Goal: Task Accomplishment & Management: Complete application form

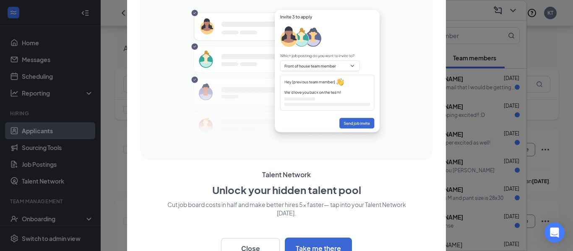
scroll to position [80, 0]
click at [257, 246] on button "Close" at bounding box center [250, 248] width 59 height 21
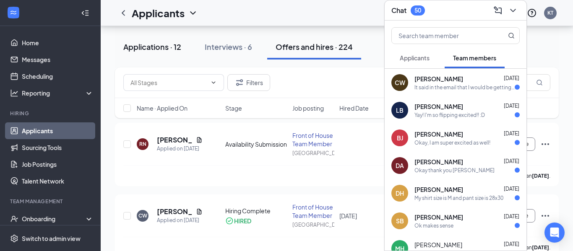
click at [156, 47] on div "Applications · 12" at bounding box center [152, 47] width 58 height 10
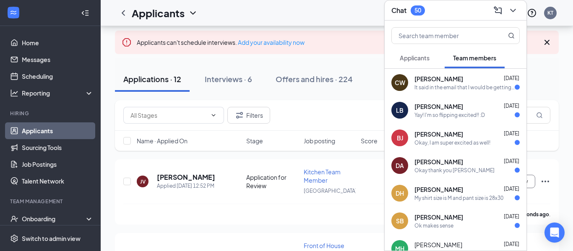
scroll to position [40, 0]
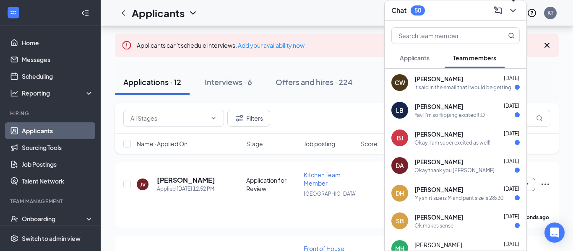
click at [515, 10] on icon "ChevronDown" at bounding box center [512, 10] width 5 height 3
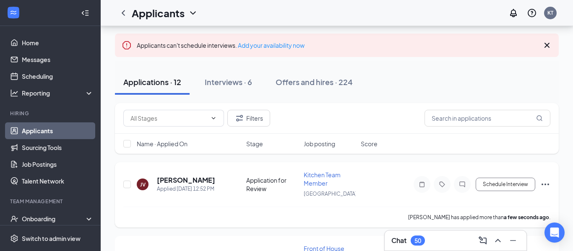
click at [546, 187] on icon "Ellipses" at bounding box center [546, 185] width 10 height 10
click at [505, 205] on p "[PERSON_NAME] as hired" at bounding box center [508, 202] width 72 height 8
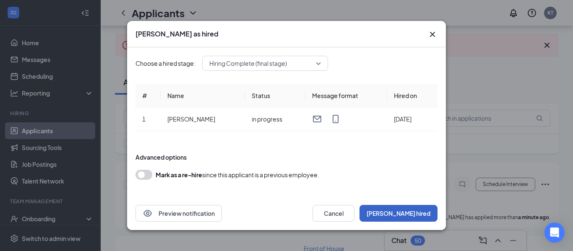
click at [419, 216] on button "[PERSON_NAME] hired" at bounding box center [399, 213] width 78 height 17
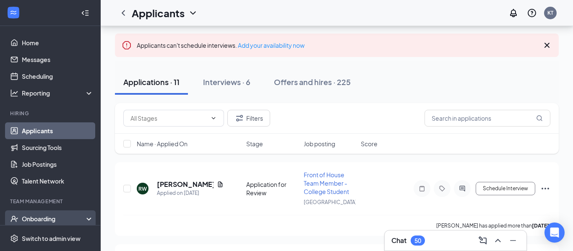
click at [44, 224] on div "Onboarding" at bounding box center [50, 219] width 101 height 17
click at [44, 220] on div "Onboarding" at bounding box center [54, 219] width 65 height 8
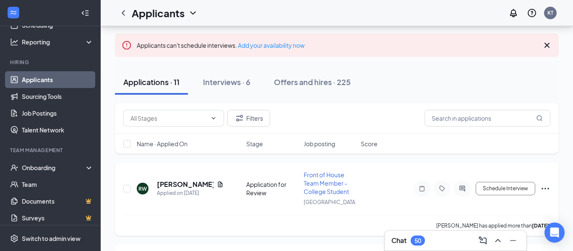
scroll to position [56, 0]
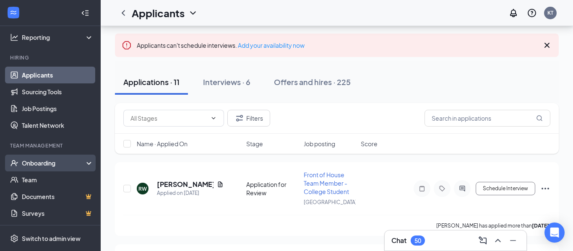
click at [37, 163] on div "Onboarding" at bounding box center [54, 163] width 65 height 8
click at [42, 164] on div "Onboarding" at bounding box center [54, 163] width 65 height 8
click at [45, 164] on div "Onboarding" at bounding box center [54, 163] width 65 height 8
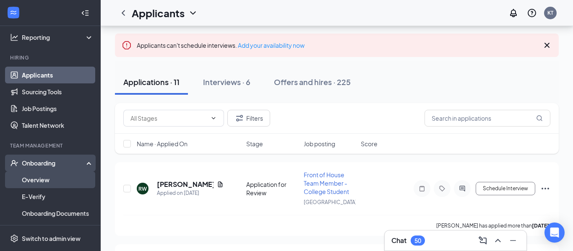
click at [39, 183] on link "Overview" at bounding box center [58, 180] width 72 height 17
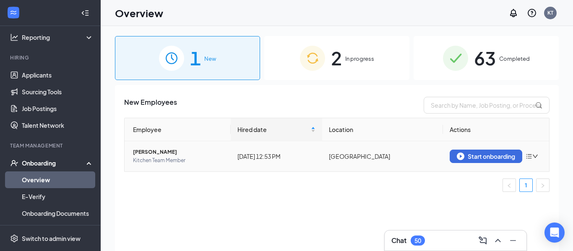
click at [532, 154] on icon "bars" at bounding box center [529, 156] width 5 height 5
click at [500, 154] on div "Start onboarding" at bounding box center [486, 157] width 58 height 8
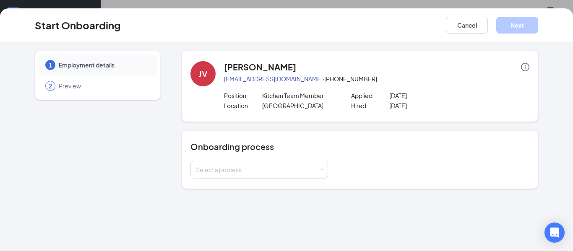
scroll to position [38, 0]
click at [315, 168] on div "Select a process" at bounding box center [257, 170] width 123 height 8
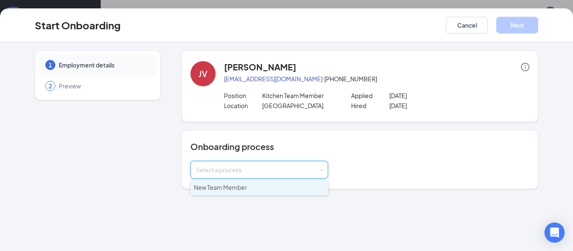
click at [301, 190] on li "New Team Member" at bounding box center [260, 187] width 138 height 15
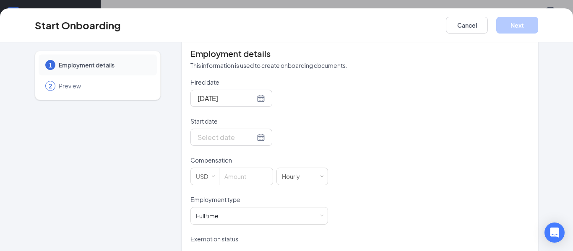
scroll to position [178, 0]
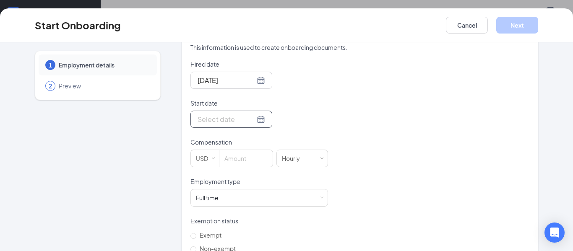
click at [260, 122] on div at bounding box center [232, 119] width 68 height 10
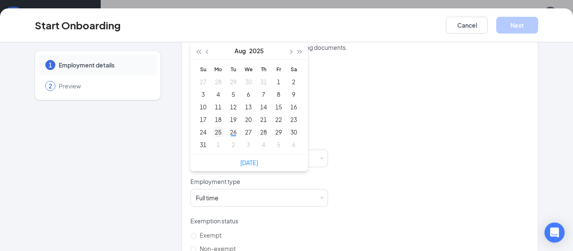
type input "[DATE]"
click at [218, 131] on div "25" at bounding box center [218, 132] width 10 height 10
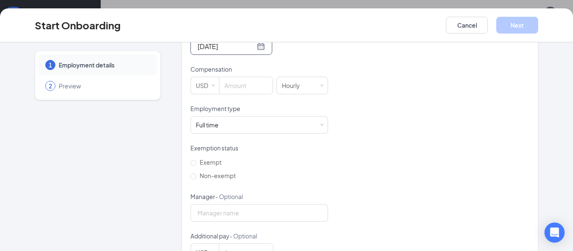
scroll to position [252, 0]
click at [238, 92] on input at bounding box center [246, 84] width 53 height 17
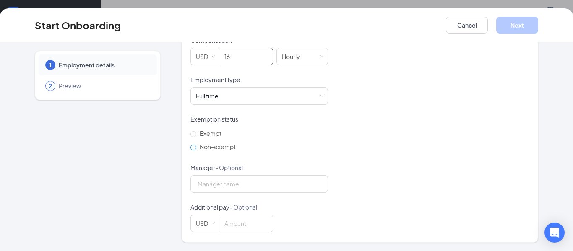
type input "16"
click at [194, 148] on input "Non-exempt" at bounding box center [194, 148] width 6 height 6
radio input "true"
click at [522, 28] on button "Next" at bounding box center [518, 25] width 42 height 17
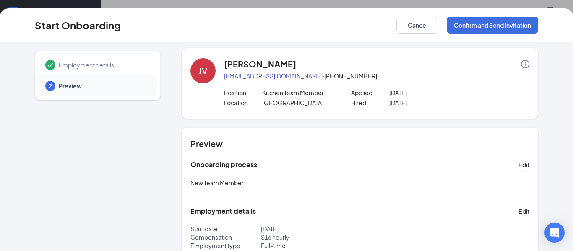
scroll to position [0, 0]
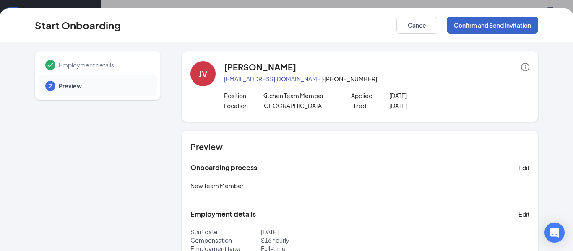
click at [505, 27] on button "Confirm and Send Invitation" at bounding box center [493, 25] width 92 height 17
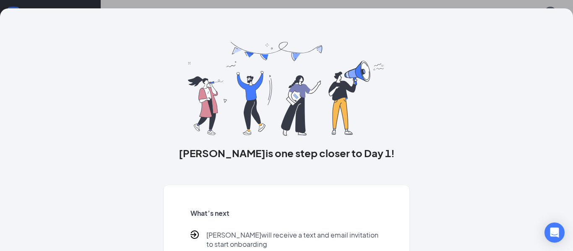
scroll to position [82, 0]
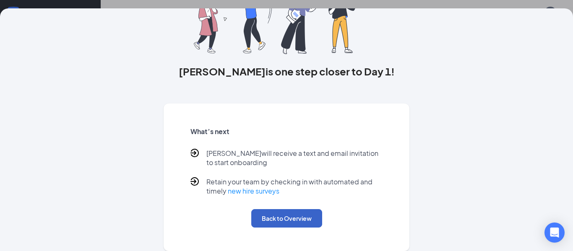
click at [295, 218] on button "Back to Overview" at bounding box center [286, 218] width 71 height 18
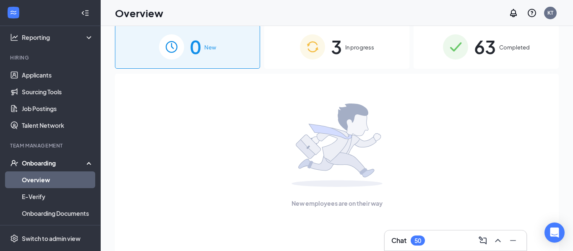
scroll to position [0, 0]
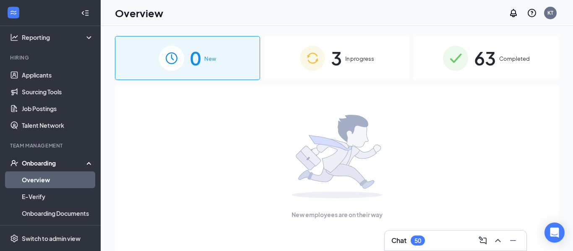
click at [358, 64] on div "3 In progress" at bounding box center [336, 58] width 145 height 44
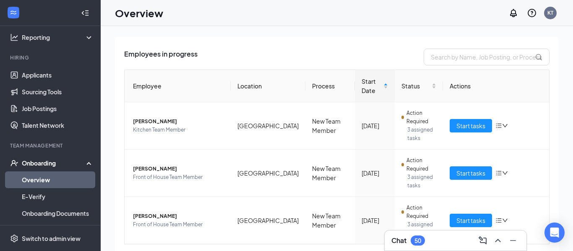
scroll to position [49, 0]
click at [503, 124] on icon "down" at bounding box center [505, 126] width 6 height 6
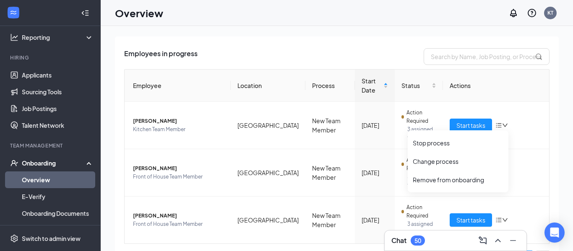
click at [570, 161] on html "Home Messages Scheduling Reporting Hiring Applicants Sourcing Tools Job Posting…" at bounding box center [286, 125] width 573 height 251
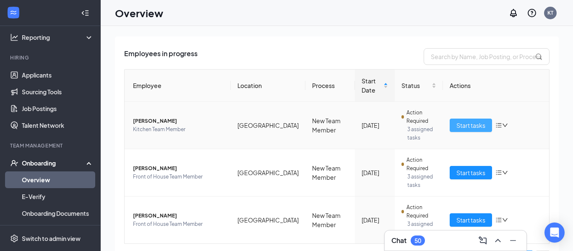
click at [479, 126] on span "Start tasks" at bounding box center [471, 125] width 29 height 9
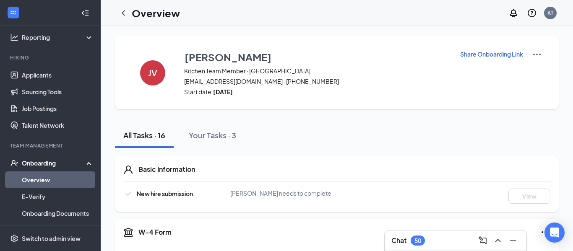
click at [510, 56] on p "Share Onboarding Link" at bounding box center [491, 54] width 63 height 8
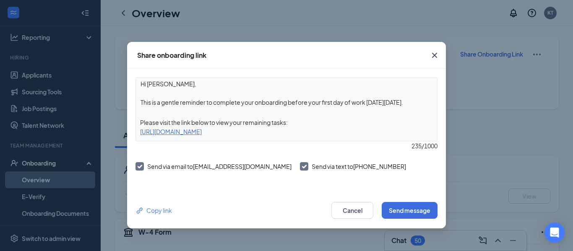
drag, startPoint x: 351, startPoint y: 133, endPoint x: 138, endPoint y: 134, distance: 213.7
click at [138, 134] on div "[URL][DOMAIN_NAME]" at bounding box center [286, 131] width 301 height 9
copy div "[URL][DOMAIN_NAME]"
click at [433, 57] on icon "Cross" at bounding box center [434, 55] width 5 height 5
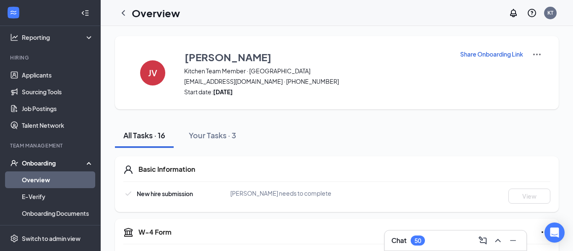
click at [44, 162] on div "Onboarding" at bounding box center [54, 163] width 65 height 8
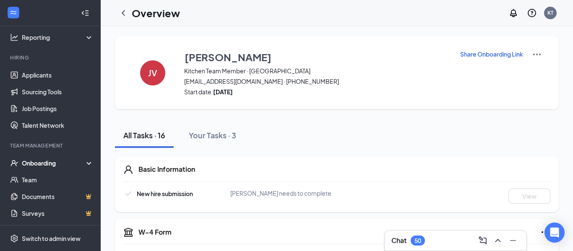
click at [36, 167] on div "Onboarding" at bounding box center [50, 163] width 101 height 17
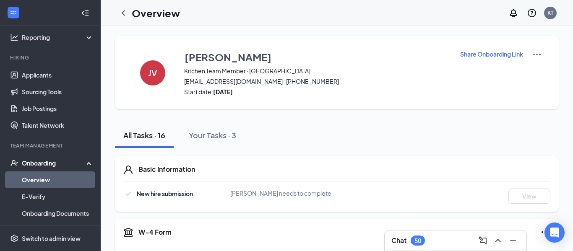
click at [35, 182] on link "Overview" at bounding box center [58, 180] width 72 height 17
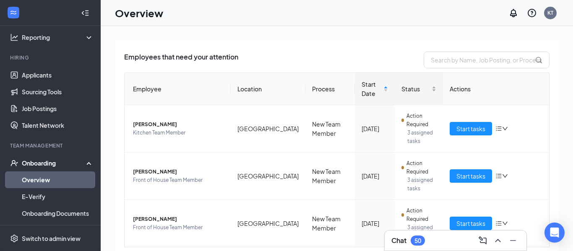
scroll to position [71, 0]
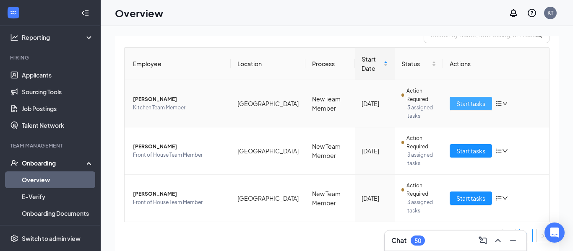
click at [476, 106] on span "Start tasks" at bounding box center [471, 103] width 29 height 9
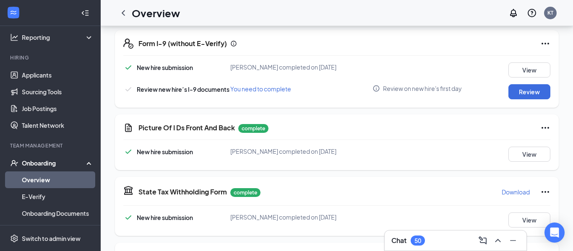
scroll to position [254, 0]
click at [533, 95] on button "Review" at bounding box center [530, 92] width 42 height 15
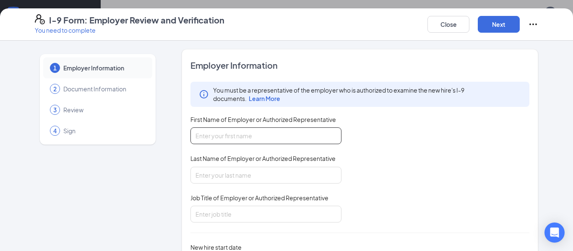
click at [314, 135] on input "First Name of Employer or Authorized Representative" at bounding box center [266, 136] width 151 height 17
type input "[PERSON_NAME]"
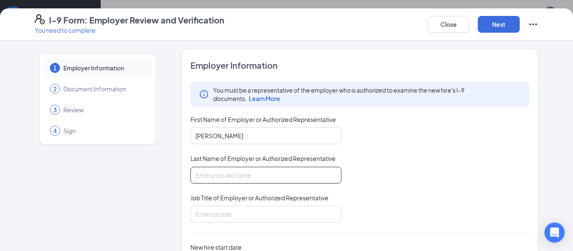
type input "[PERSON_NAME]"
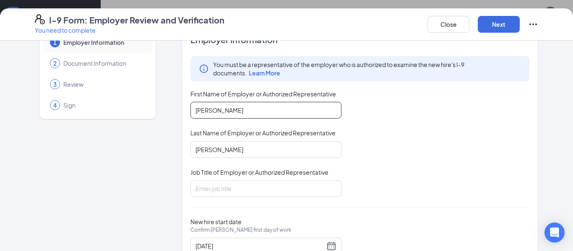
scroll to position [58, 0]
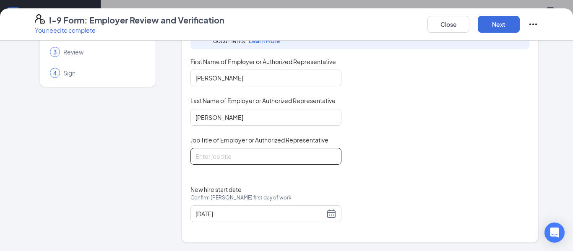
click at [315, 157] on input "Job Title of Employer or Authorized Representative" at bounding box center [266, 156] width 151 height 17
type input "Administrative Director"
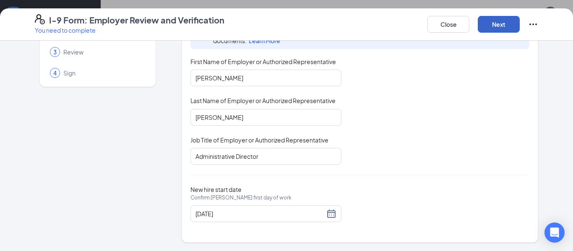
click at [503, 23] on button "Next" at bounding box center [499, 24] width 42 height 17
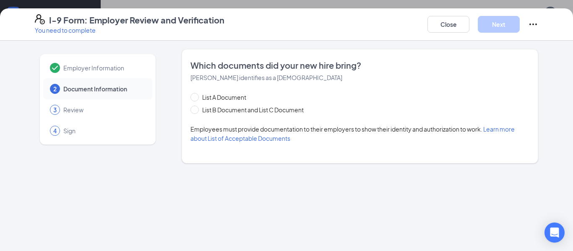
scroll to position [0, 0]
click at [196, 110] on input "List B Document and List C Document" at bounding box center [194, 109] width 6 height 6
radio input "true"
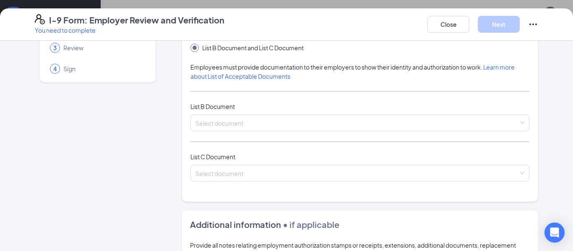
scroll to position [66, 0]
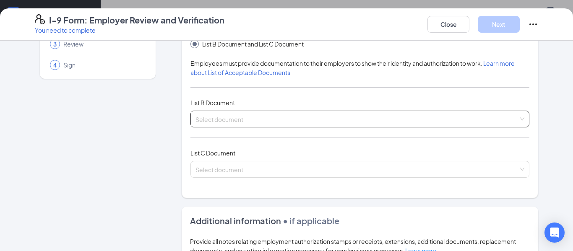
click at [522, 118] on div "Select document" at bounding box center [360, 119] width 339 height 17
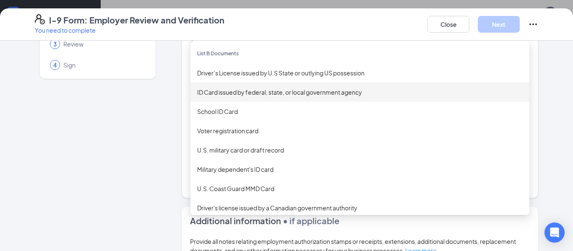
click at [259, 97] on div "ID Card issued by federal, state, or local government agency" at bounding box center [360, 92] width 326 height 9
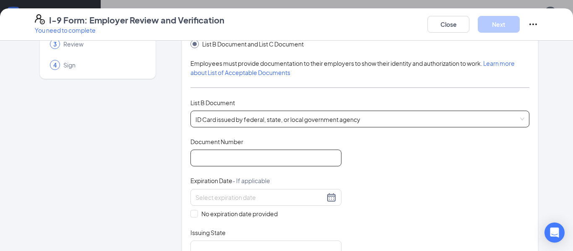
click at [267, 158] on input "Document Number" at bounding box center [266, 158] width 151 height 17
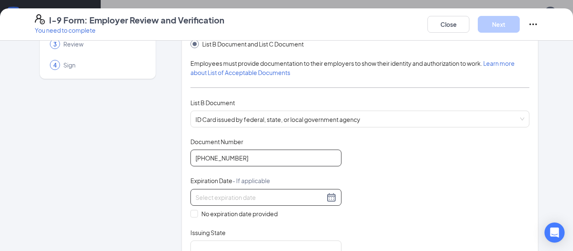
type input "[PHONE_NUMBER]"
click at [334, 195] on div at bounding box center [266, 198] width 141 height 10
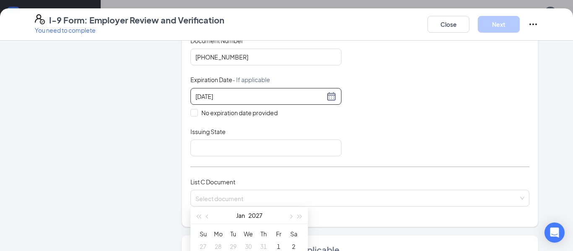
scroll to position [169, 0]
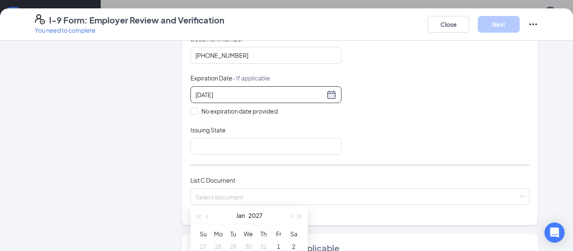
type input "[DATE]"
click at [416, 108] on div "Document Title ID Card issued by federal, state, or local government agency Doc…" at bounding box center [360, 95] width 339 height 120
click at [268, 92] on input at bounding box center [260, 94] width 129 height 9
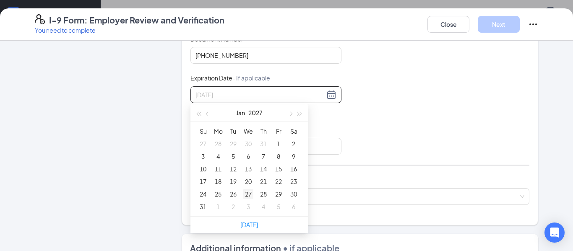
type input "[DATE]"
click at [248, 194] on div "27" at bounding box center [248, 194] width 10 height 10
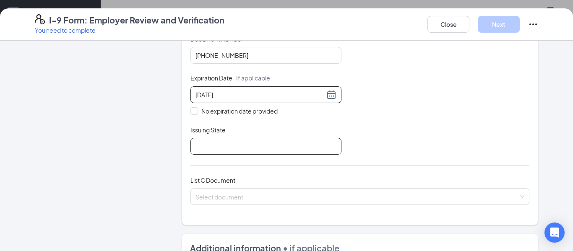
click at [230, 144] on input "Issuing State" at bounding box center [266, 146] width 151 height 17
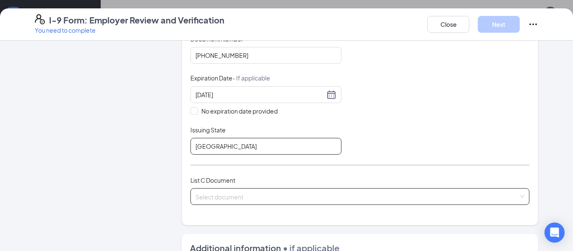
type input "[GEOGRAPHIC_DATA]"
click at [248, 199] on input "search" at bounding box center [357, 195] width 323 height 13
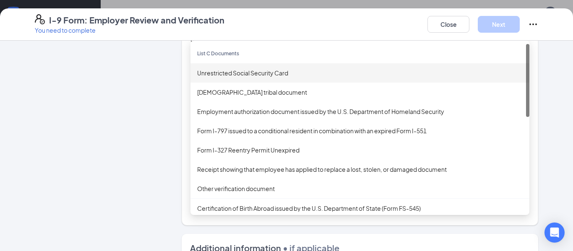
click at [274, 76] on div "Unrestricted Social Security Card" at bounding box center [360, 72] width 326 height 9
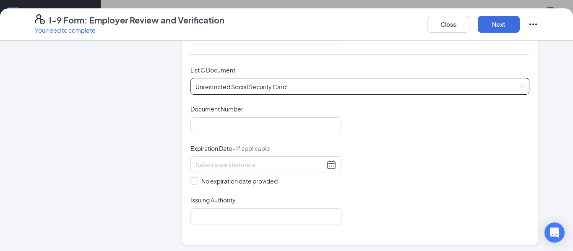
scroll to position [281, 0]
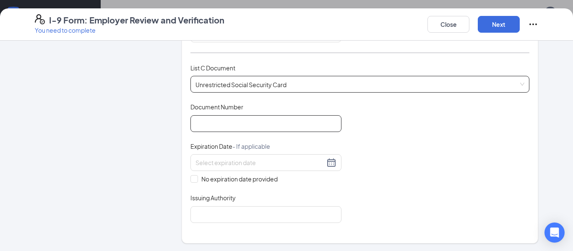
click at [309, 128] on input "Document Number" at bounding box center [266, 123] width 151 height 17
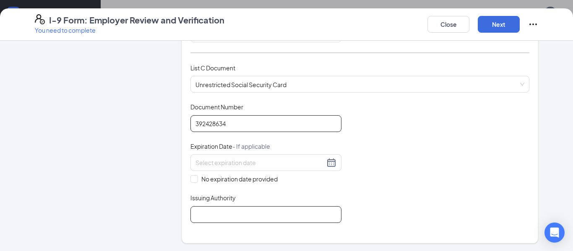
type input "392428634"
click at [286, 213] on input "Issuing Authority" at bounding box center [266, 215] width 151 height 17
type input "Social Security Administration"
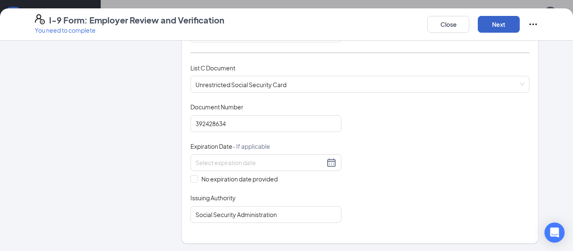
click at [507, 26] on button "Next" at bounding box center [499, 24] width 42 height 17
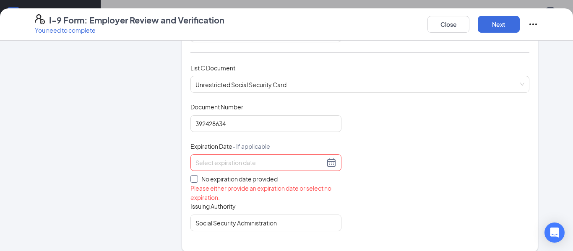
click at [194, 180] on input "No expiration date provided" at bounding box center [194, 178] width 6 height 6
checkbox input "true"
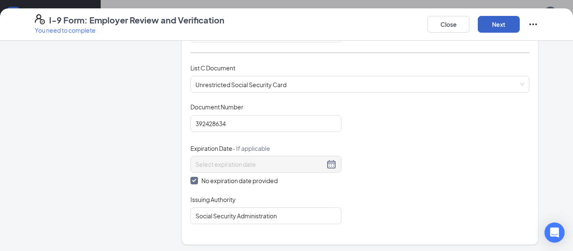
click at [505, 26] on button "Next" at bounding box center [499, 24] width 42 height 17
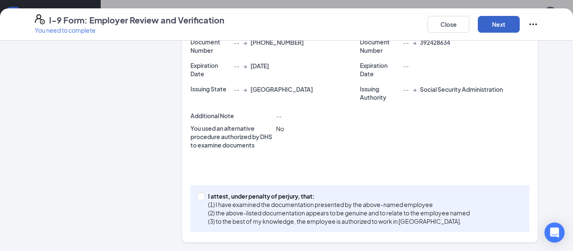
scroll to position [224, 0]
click at [200, 198] on input "I attest, under penalty of [PERSON_NAME], that: (1) I have examined the documen…" at bounding box center [200, 196] width 6 height 6
checkbox input "true"
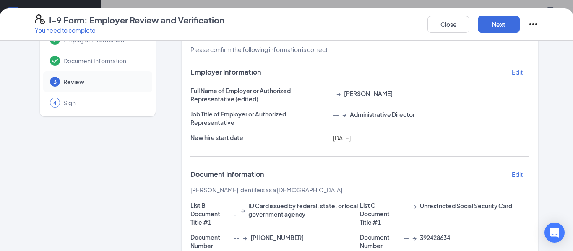
scroll to position [0, 0]
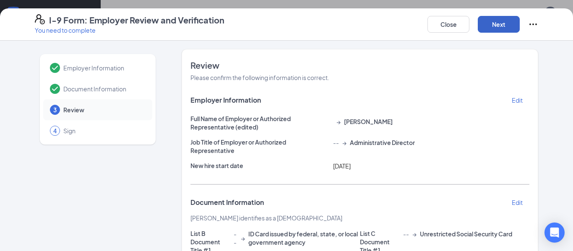
click at [500, 25] on button "Next" at bounding box center [499, 24] width 42 height 17
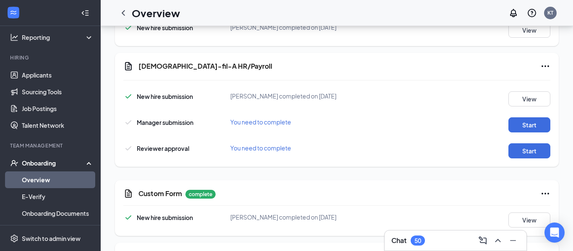
scroll to position [448, 0]
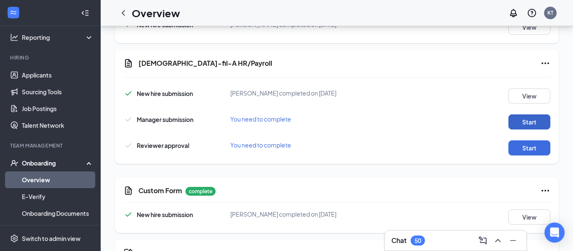
click at [541, 123] on button "Start" at bounding box center [530, 122] width 42 height 15
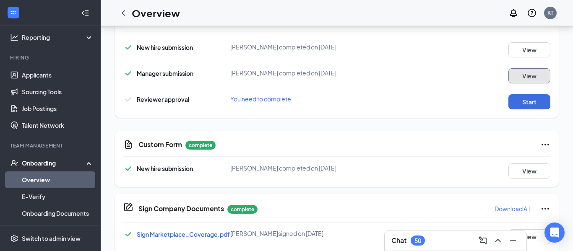
scroll to position [501, 0]
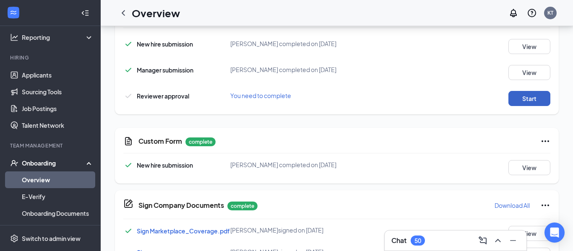
click at [538, 99] on button "Start" at bounding box center [530, 98] width 42 height 15
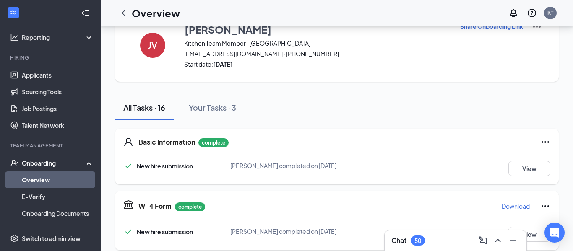
scroll to position [0, 0]
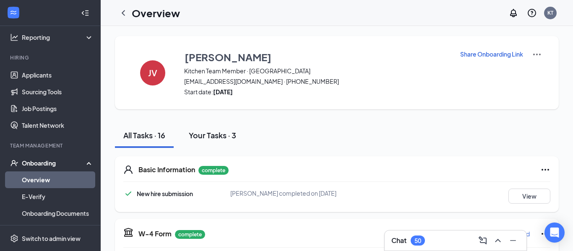
click at [221, 138] on div "Your Tasks · 3" at bounding box center [212, 135] width 47 height 10
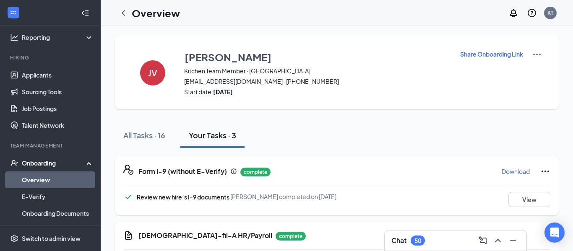
click at [49, 163] on div "Onboarding" at bounding box center [54, 163] width 65 height 8
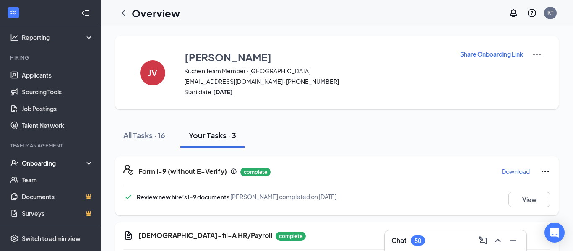
click at [44, 162] on div "Onboarding" at bounding box center [54, 163] width 65 height 8
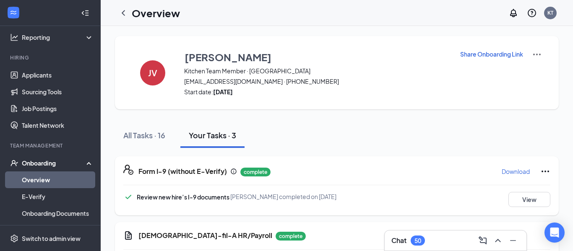
click at [37, 181] on link "Overview" at bounding box center [58, 180] width 72 height 17
